Goal: Information Seeking & Learning: Learn about a topic

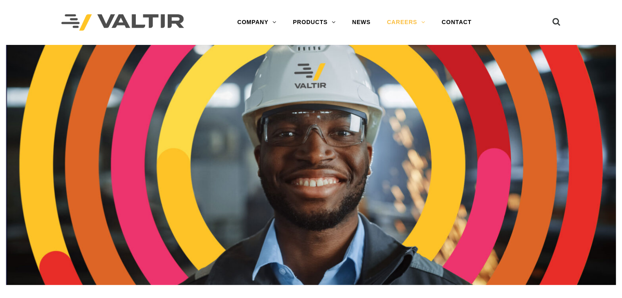
drag, startPoint x: 278, startPoint y: 214, endPoint x: 419, endPoint y: 239, distance: 144.1
click at [419, 239] on img at bounding box center [311, 165] width 610 height 240
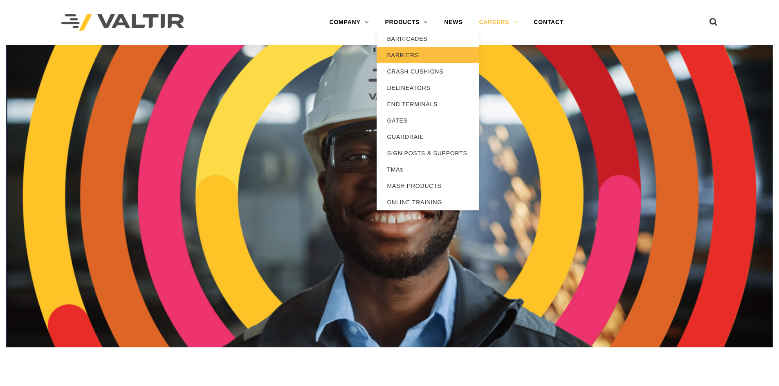
click at [419, 54] on link "BARRIERS" at bounding box center [428, 55] width 102 height 16
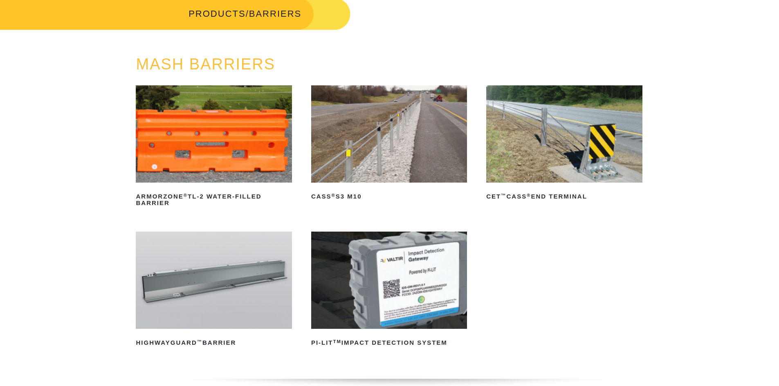
scroll to position [123, 0]
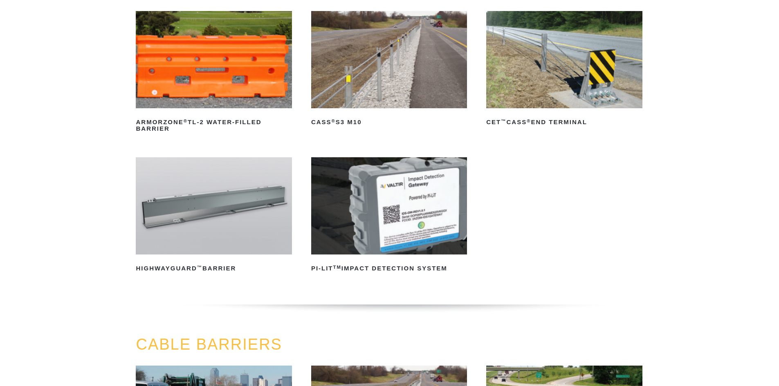
click at [186, 197] on img at bounding box center [214, 205] width 156 height 97
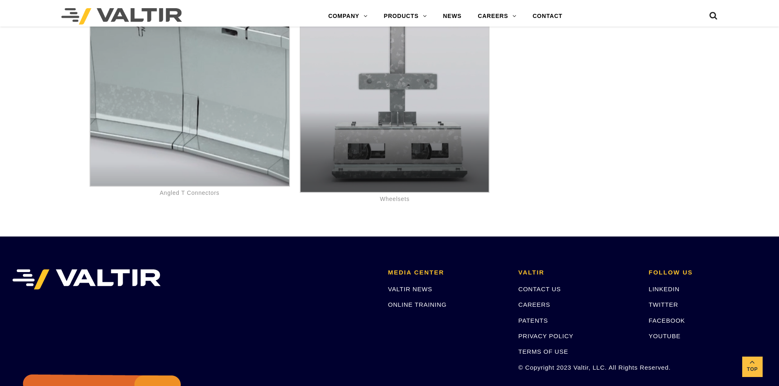
scroll to position [4987, 0]
